Goal: Transaction & Acquisition: Purchase product/service

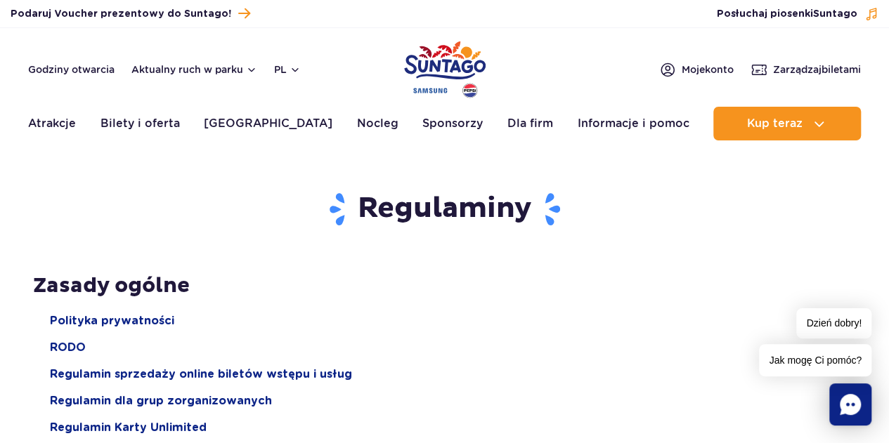
click at [430, 59] on img "Park of Poland" at bounding box center [445, 69] width 82 height 65
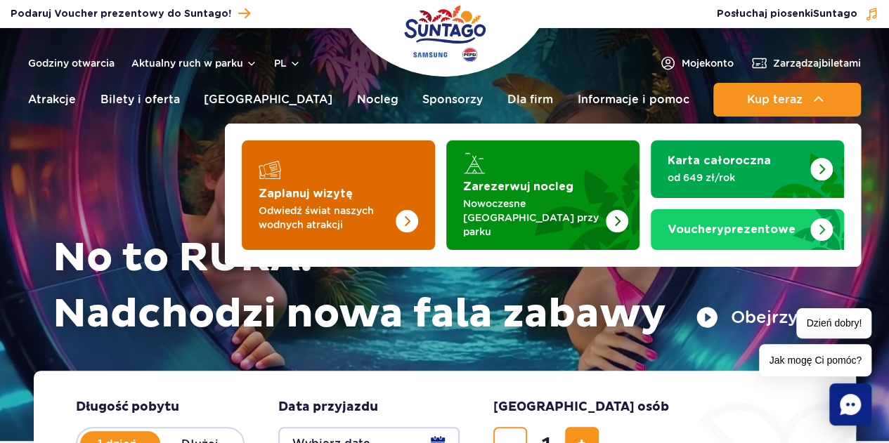
click at [372, 184] on img "Zaplanuj wizytę" at bounding box center [379, 196] width 112 height 110
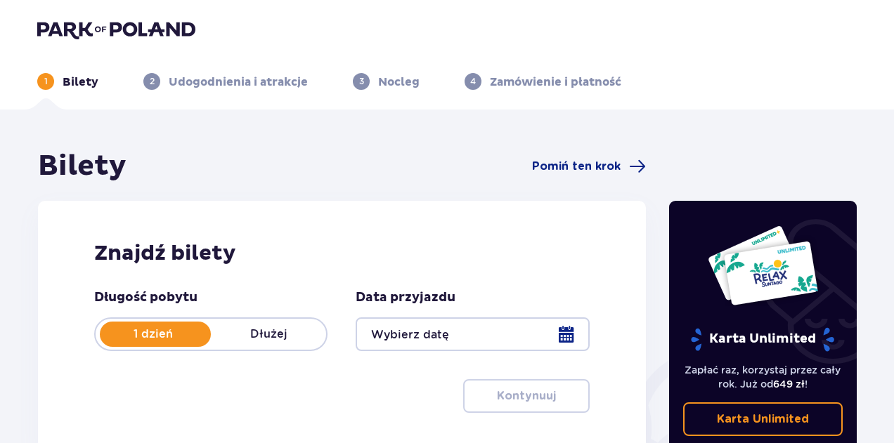
click at [553, 175] on div "Bilety Pomiń ten krok" at bounding box center [342, 166] width 608 height 35
click at [183, 27] on img at bounding box center [116, 30] width 158 height 20
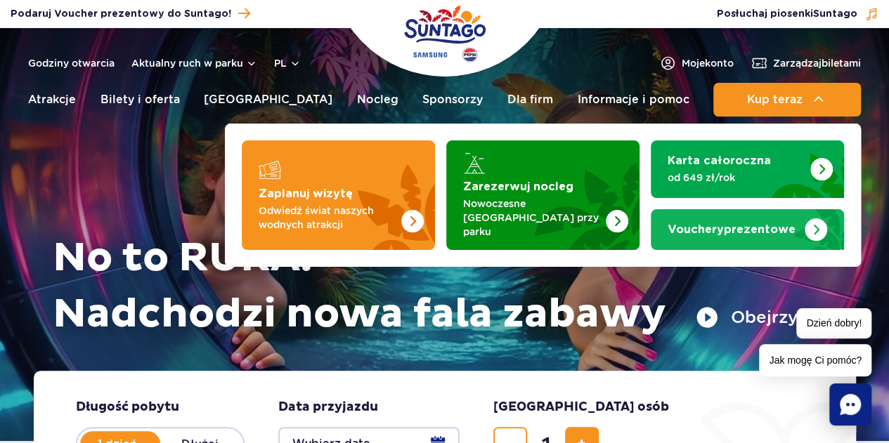
click at [755, 224] on strong "Vouchery prezentowe" at bounding box center [731, 229] width 128 height 11
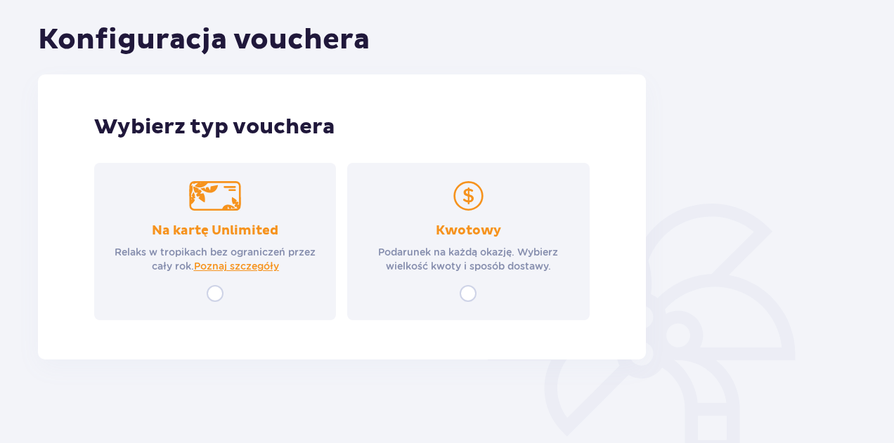
click at [495, 253] on p "Podarunek na każdą okazję. Wybierz wielkość kwoty i sposób dostawy." at bounding box center [468, 259] width 216 height 28
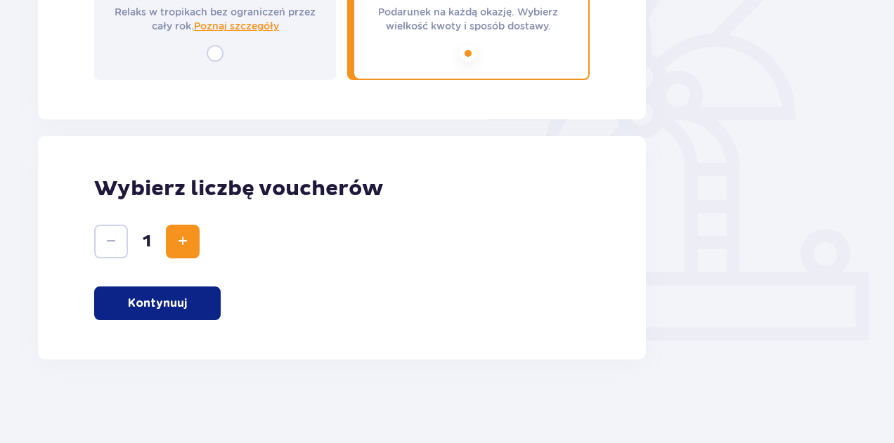
click at [180, 300] on p "Kontynuuj" at bounding box center [157, 303] width 59 height 15
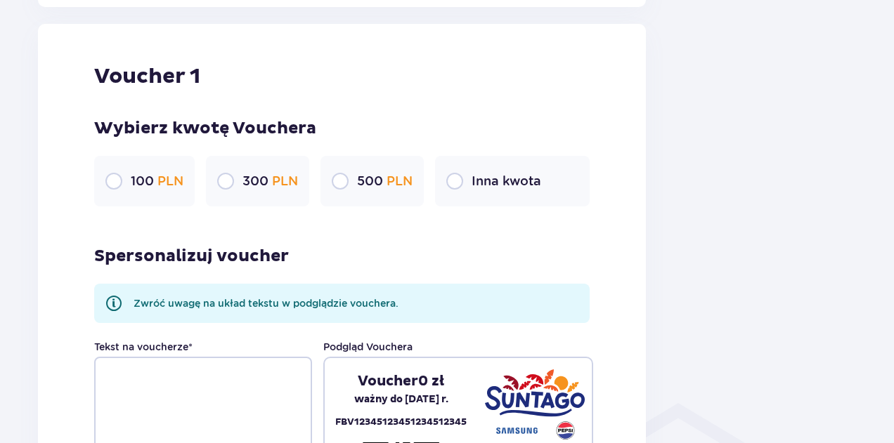
scroll to position [745, 0]
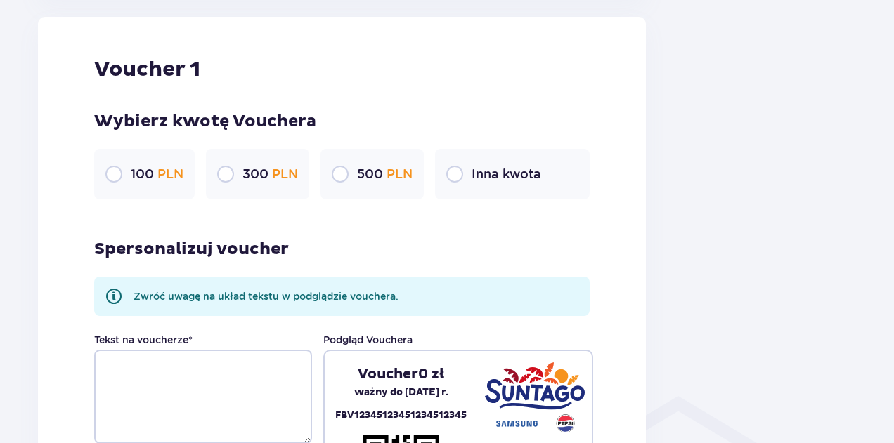
click at [138, 177] on p "100 PLN" at bounding box center [157, 174] width 53 height 17
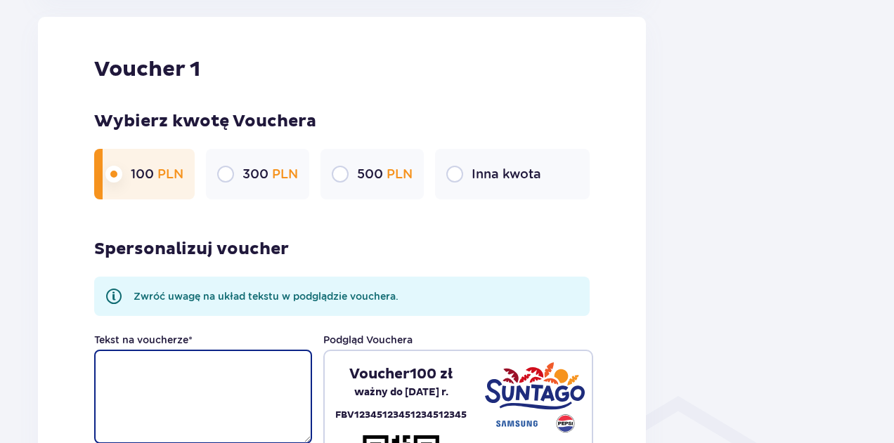
click at [186, 383] on textarea "Tekst na voucherze *" at bounding box center [203, 397] width 218 height 94
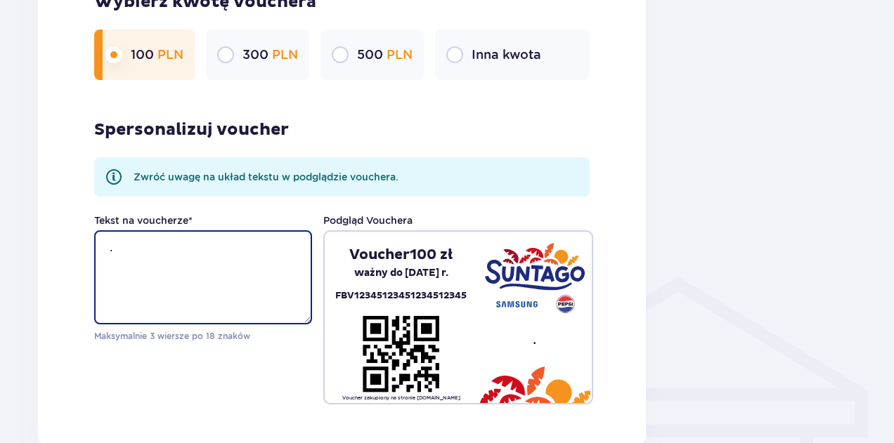
scroll to position [1081, 0]
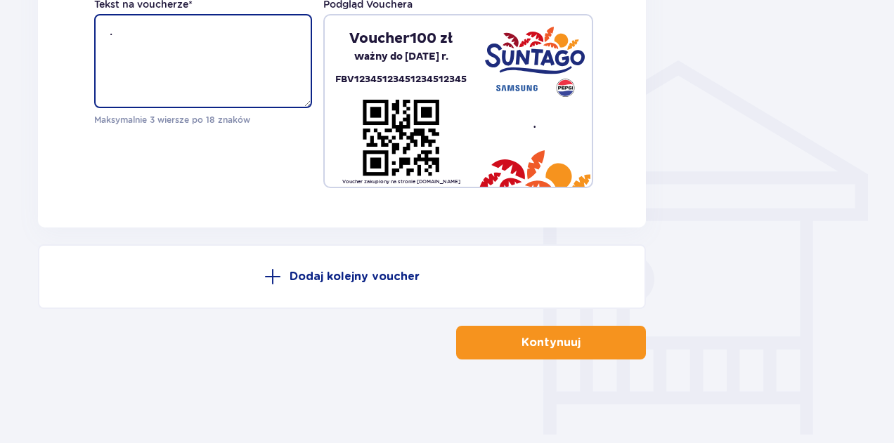
type textarea "."
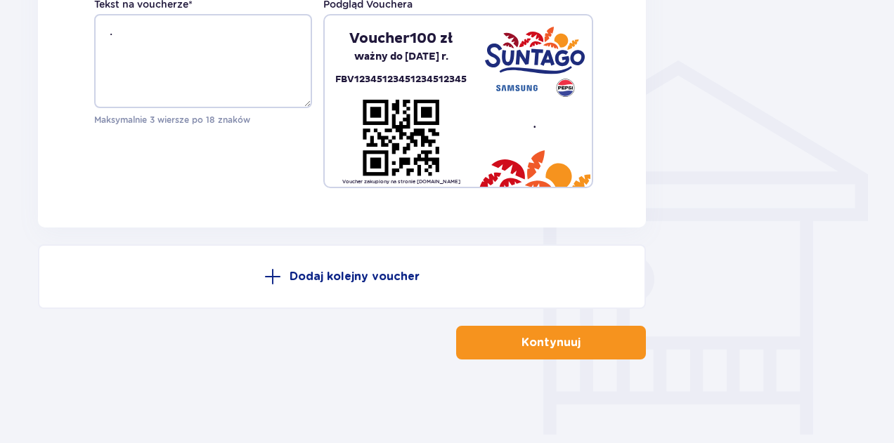
click at [525, 339] on p "Kontynuuj" at bounding box center [550, 342] width 59 height 15
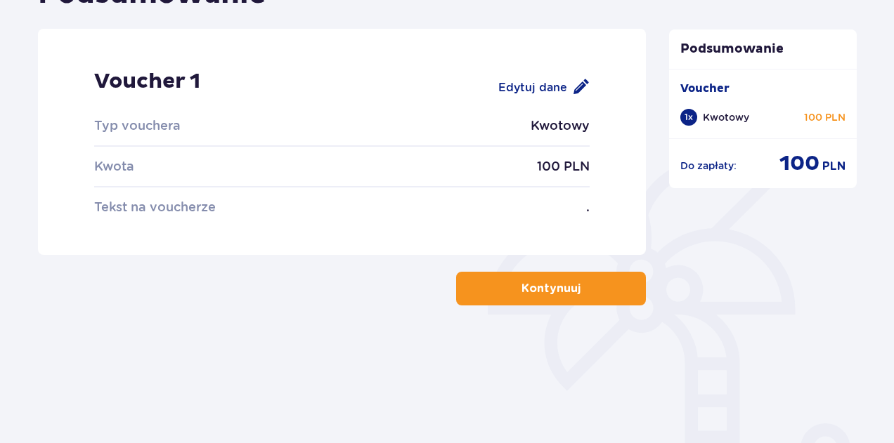
click at [499, 301] on button "Kontynuuj" at bounding box center [551, 289] width 190 height 34
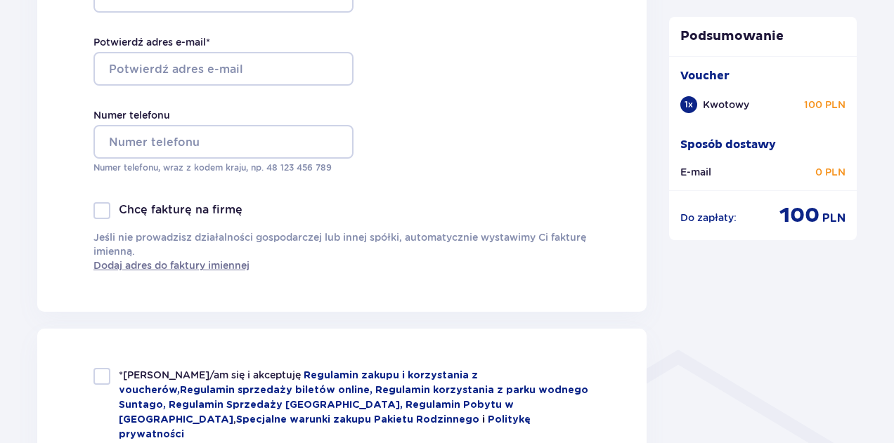
scroll to position [913, 0]
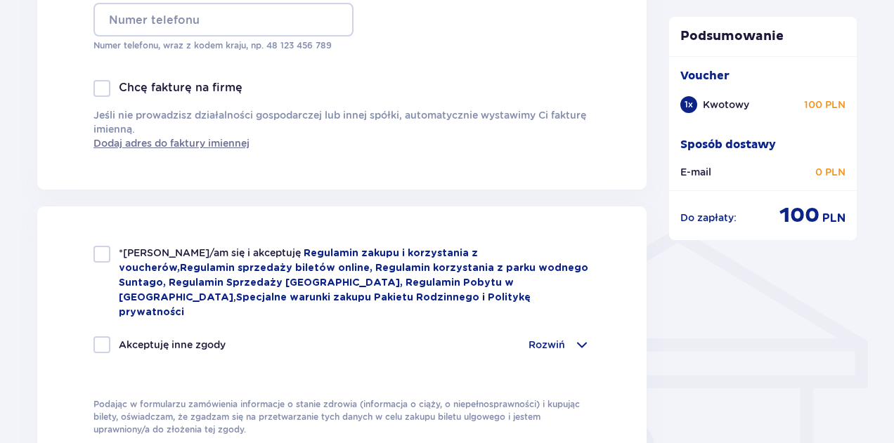
click at [105, 86] on div at bounding box center [101, 88] width 17 height 17
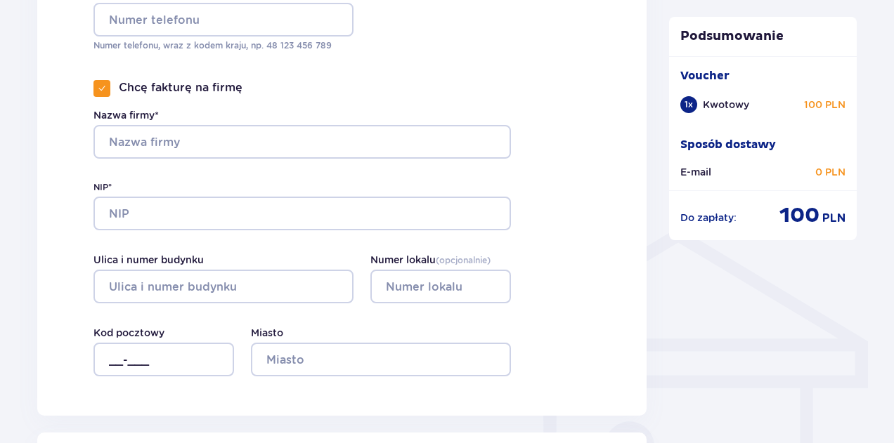
click at [107, 89] on div at bounding box center [101, 88] width 17 height 17
checkbox input "false"
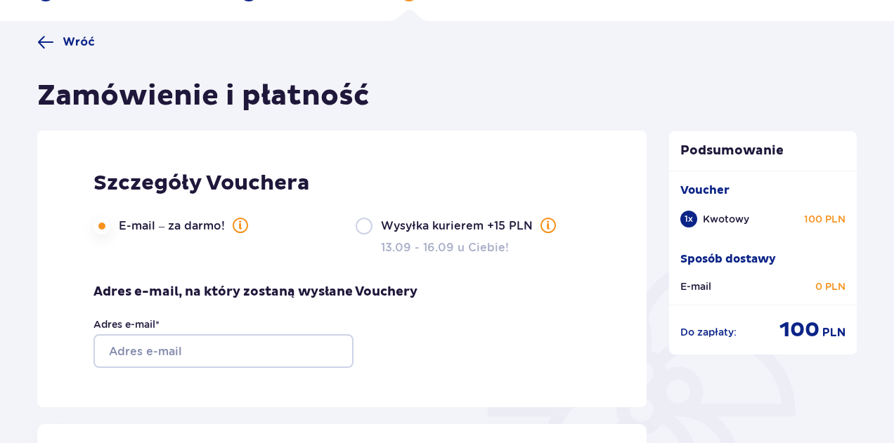
scroll to position [0, 0]
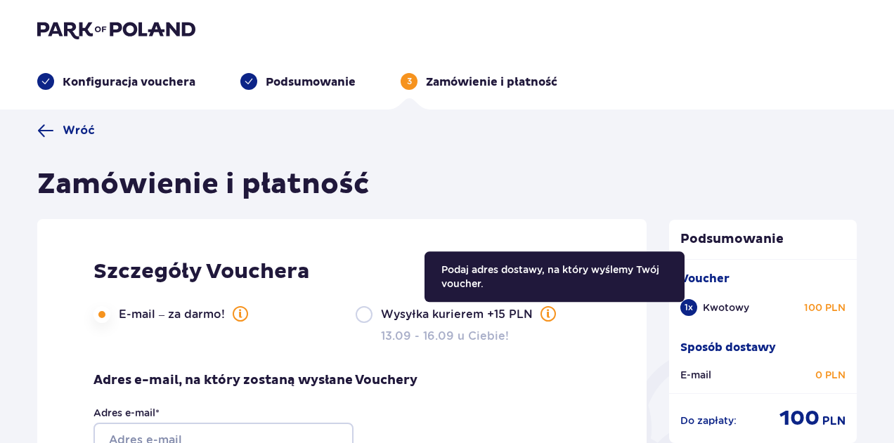
click at [548, 308] on span at bounding box center [548, 314] width 17 height 17
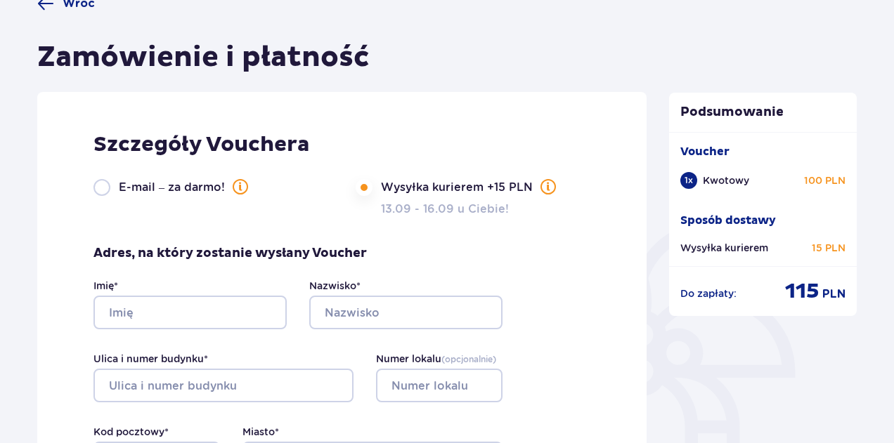
scroll to position [141, 0]
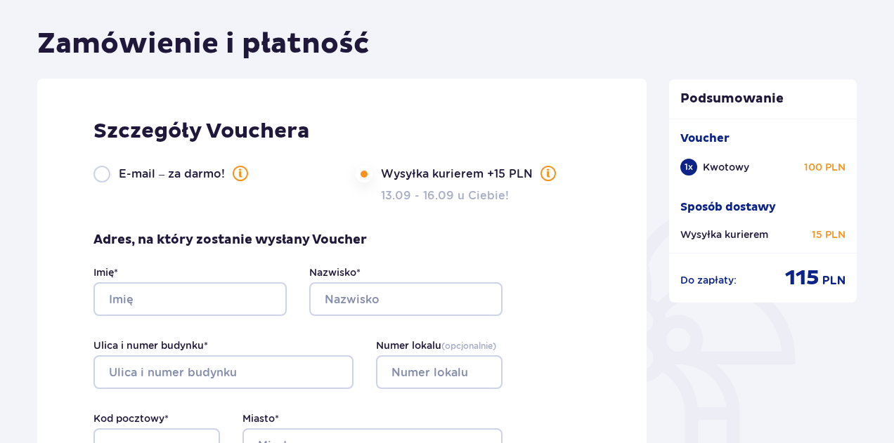
click at [237, 174] on span at bounding box center [240, 173] width 17 height 17
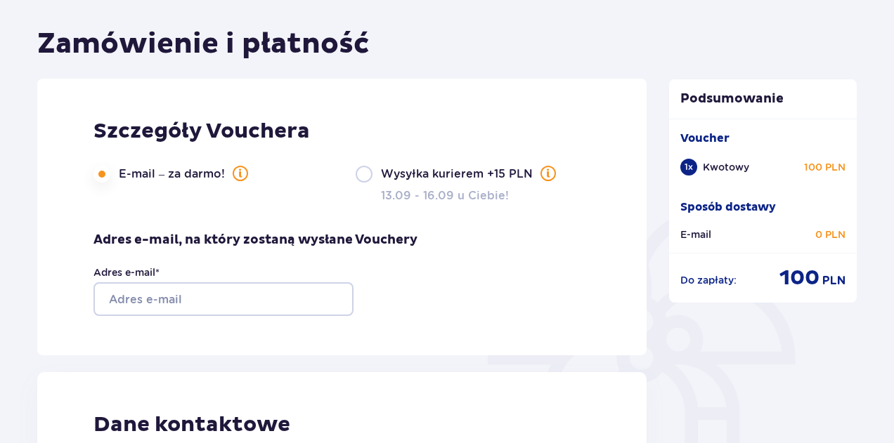
click at [237, 174] on span at bounding box center [240, 173] width 17 height 17
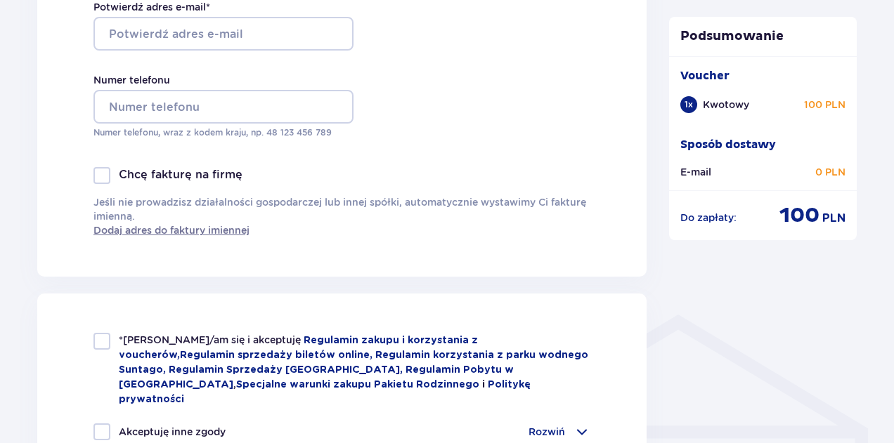
scroll to position [689, 0]
